Goal: Participate in discussion: Engage in conversation with other users on a specific topic

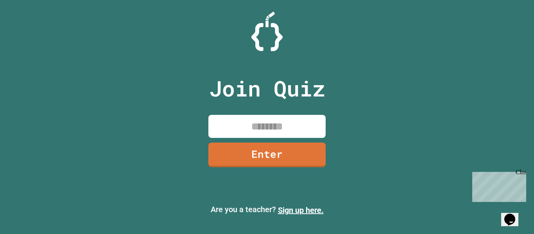
click at [279, 124] on input at bounding box center [266, 126] width 117 height 23
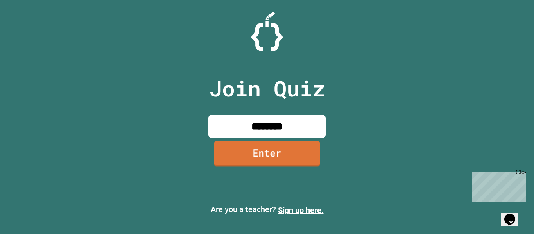
type input "********"
click at [230, 153] on link "Enter" at bounding box center [267, 154] width 106 height 26
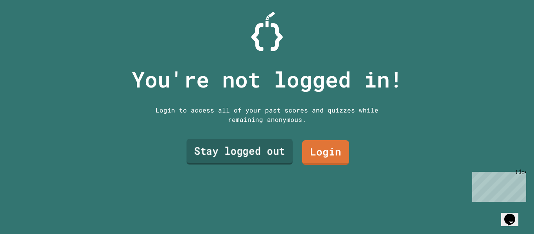
click at [259, 149] on link "Stay logged out" at bounding box center [239, 152] width 106 height 26
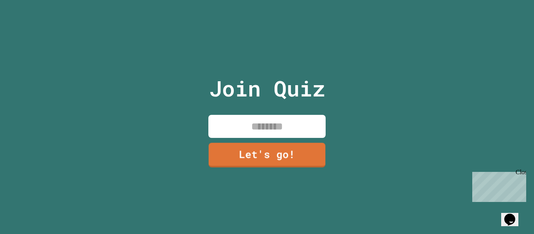
click at [261, 139] on div "Join Quiz Let's go!" at bounding box center [267, 117] width 132 height 234
click at [250, 131] on input at bounding box center [266, 126] width 117 height 23
type input "****"
click at [268, 156] on link "Let's go!" at bounding box center [266, 154] width 117 height 26
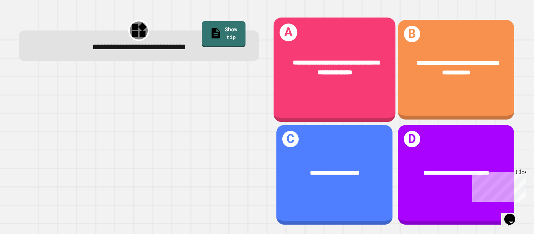
click at [323, 62] on span "**********" at bounding box center [336, 67] width 86 height 16
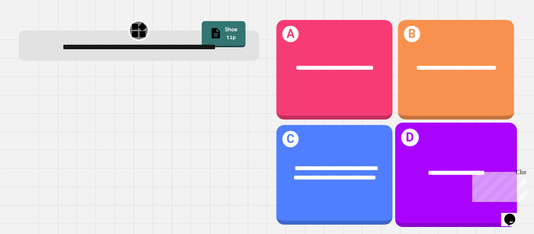
click at [458, 126] on div "**********" at bounding box center [456, 175] width 122 height 105
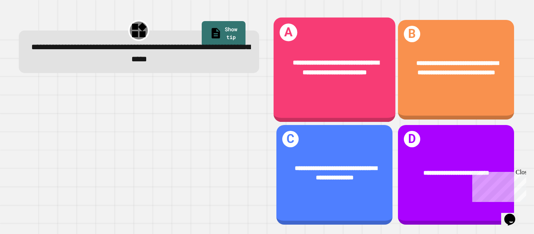
click at [362, 73] on span "**********" at bounding box center [336, 67] width 86 height 16
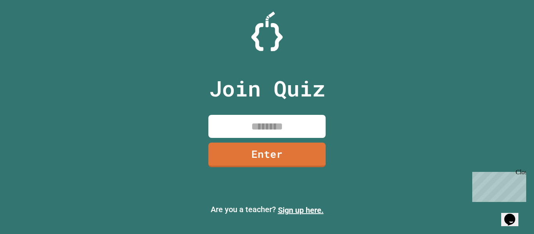
click at [252, 120] on input at bounding box center [266, 126] width 117 height 23
type input "********"
click at [246, 141] on div "Join Quiz ******** Enter" at bounding box center [267, 117] width 132 height 195
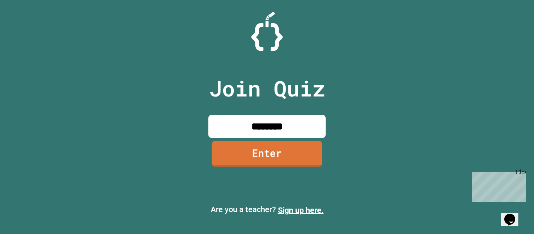
click at [253, 150] on link "Enter" at bounding box center [267, 154] width 110 height 26
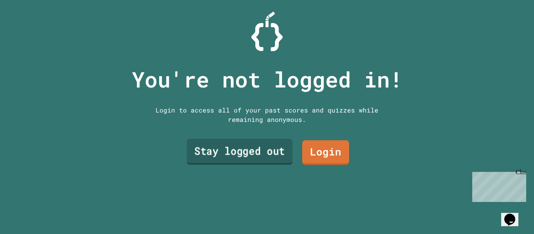
click at [241, 147] on link "Stay logged out" at bounding box center [240, 152] width 106 height 26
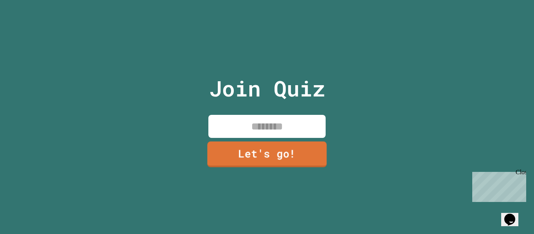
click at [281, 125] on input at bounding box center [266, 126] width 117 height 23
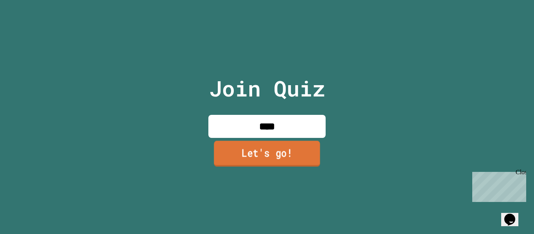
type input "****"
click at [300, 148] on link "Let's go!" at bounding box center [267, 154] width 106 height 26
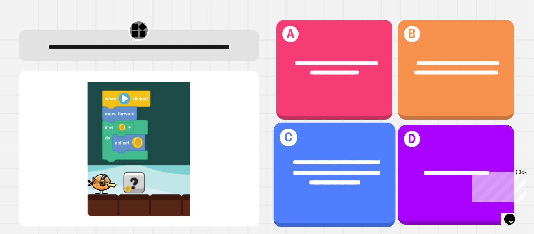
click at [329, 162] on span "**********" at bounding box center [336, 172] width 86 height 26
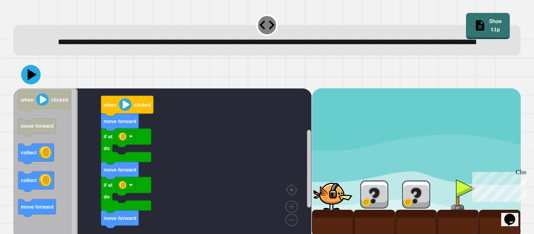
scroll to position [22, 0]
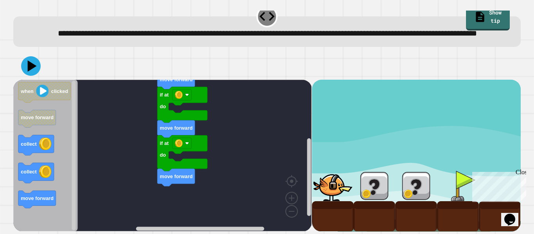
click at [34, 62] on icon at bounding box center [31, 66] width 20 height 20
click at [360, 175] on div at bounding box center [374, 186] width 42 height 30
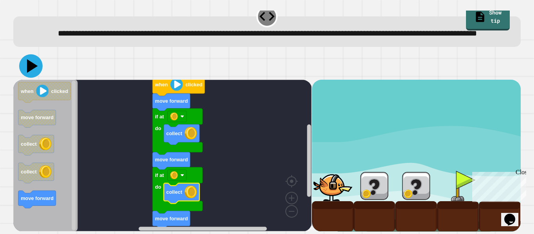
click at [36, 63] on icon at bounding box center [30, 65] width 23 height 23
click at [313, 196] on div at bounding box center [333, 186] width 42 height 30
click at [342, 187] on div at bounding box center [333, 186] width 42 height 30
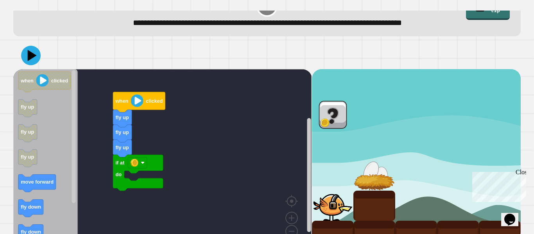
scroll to position [20, 0]
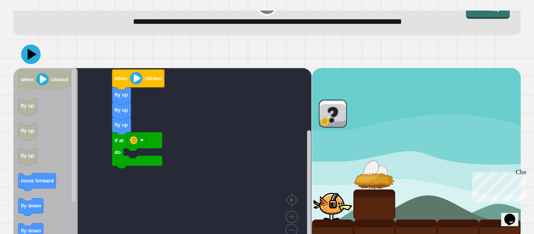
click at [135, 81] on image "Blockly Workspace" at bounding box center [136, 78] width 12 height 12
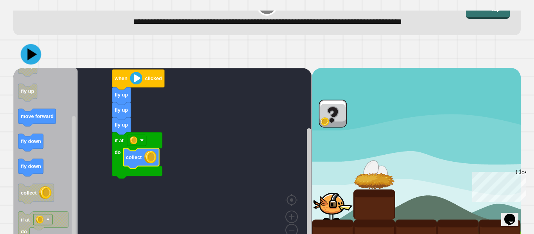
click at [41, 48] on div at bounding box center [266, 54] width 507 height 27
click at [33, 52] on icon at bounding box center [30, 54] width 23 height 23
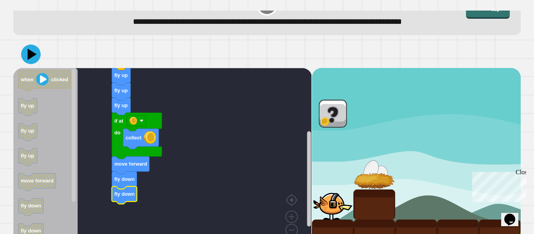
click at [31, 46] on icon at bounding box center [31, 55] width 20 height 20
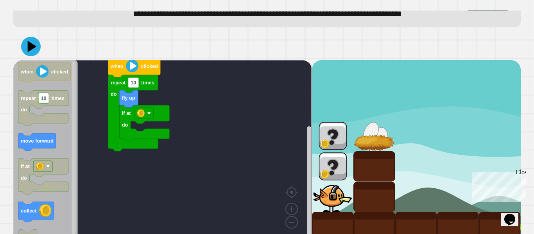
scroll to position [39, 0]
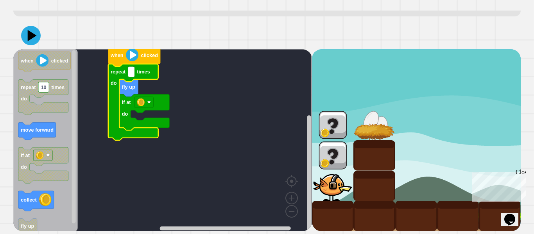
type input "*"
click at [38, 41] on icon at bounding box center [31, 36] width 20 height 20
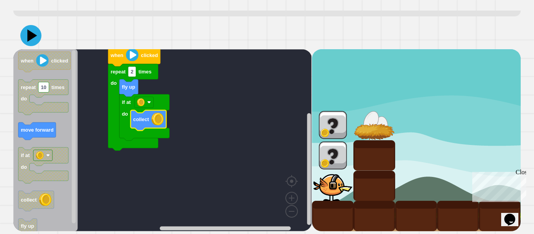
click at [33, 30] on icon at bounding box center [30, 35] width 21 height 21
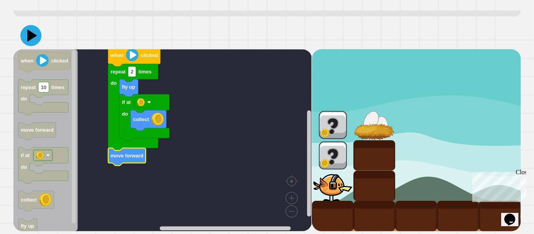
click at [31, 30] on icon at bounding box center [30, 35] width 21 height 21
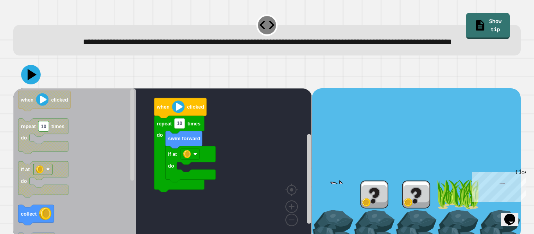
scroll to position [22, 0]
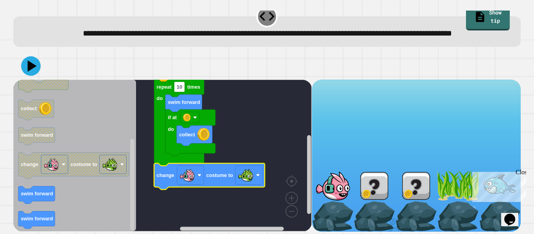
click at [20, 67] on div at bounding box center [266, 65] width 507 height 27
click at [32, 68] on icon at bounding box center [32, 66] width 11 height 14
click at [522, 171] on div "Close" at bounding box center [520, 174] width 10 height 10
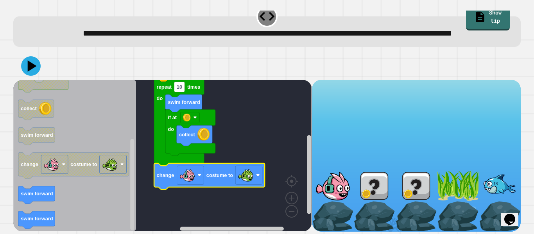
click at [36, 56] on div at bounding box center [266, 65] width 507 height 27
click at [40, 67] on icon at bounding box center [30, 65] width 23 height 23
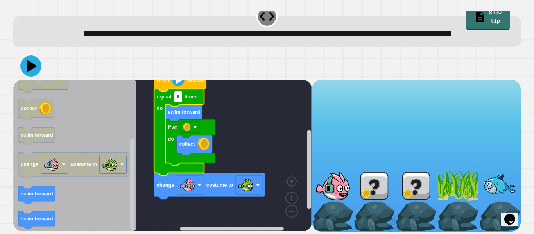
type input "*"
click at [32, 62] on icon at bounding box center [30, 65] width 21 height 21
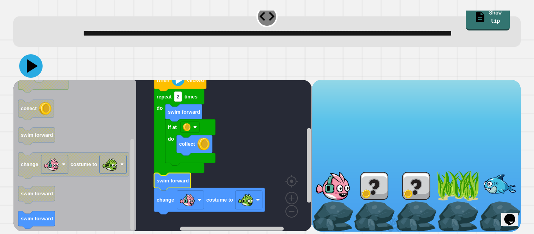
click at [37, 69] on icon at bounding box center [30, 65] width 23 height 23
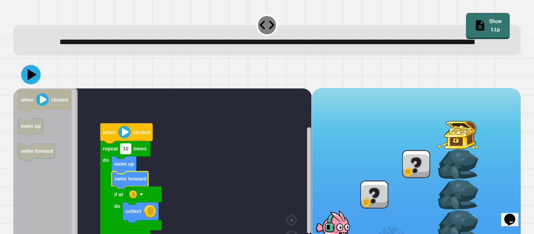
click at [129, 154] on rect "Blockly Workspace" at bounding box center [125, 149] width 11 height 10
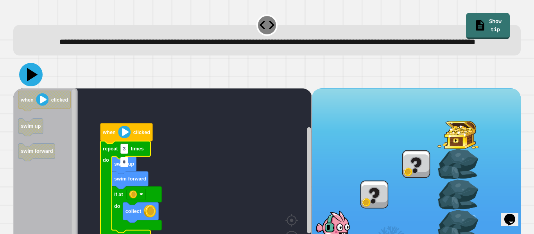
type input "*"
click at [25, 84] on icon at bounding box center [30, 74] width 23 height 23
